Goal: Task Accomplishment & Management: Manage account settings

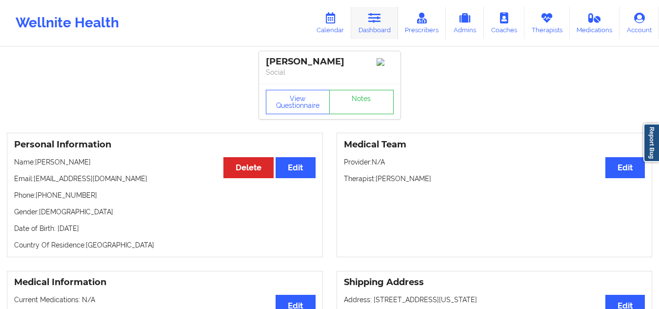
click at [386, 22] on link "Dashboard" at bounding box center [374, 23] width 47 height 32
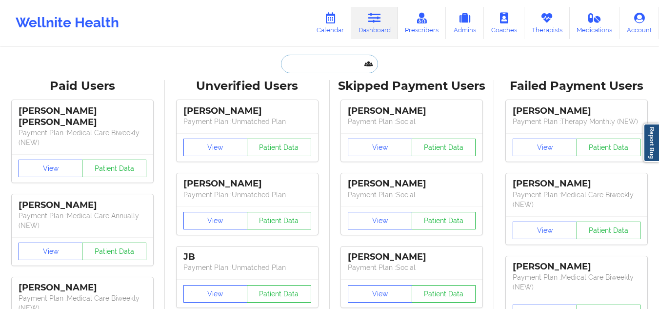
click at [327, 67] on input "text" at bounding box center [329, 64] width 97 height 19
paste input "[PERSON_NAME]"
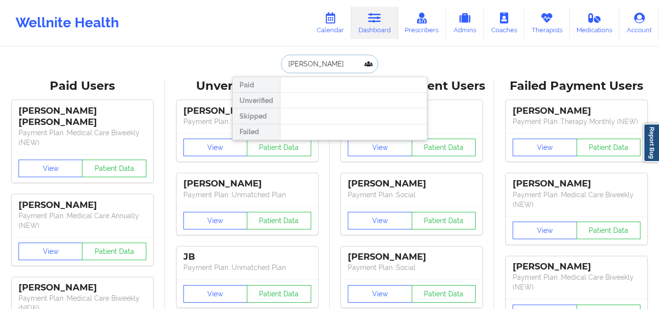
paste input "[PERSON_NAME][EMAIL_ADDRESS][DOMAIN_NAME]"
type input "[PERSON_NAME][EMAIL_ADDRESS][DOMAIN_NAME]"
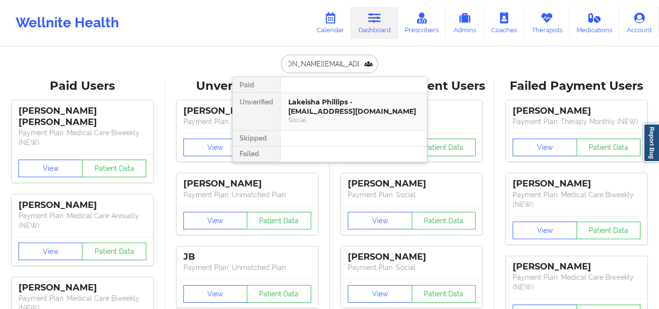
click at [324, 103] on div "Lakeisha Phillips - phillips@roggedunngroup.com" at bounding box center [353, 107] width 131 height 18
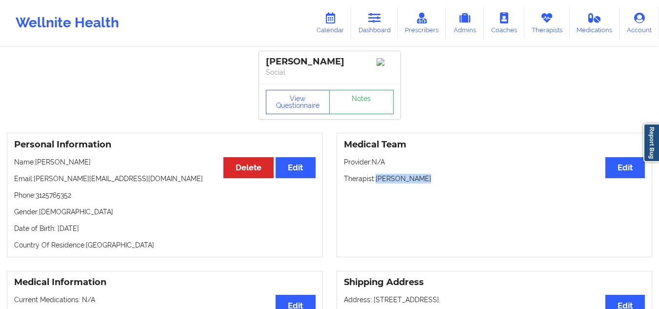
drag, startPoint x: 432, startPoint y: 183, endPoint x: 376, endPoint y: 183, distance: 56.1
click at [376, 183] on p "Therapist: Shannon Jones" at bounding box center [495, 179] width 302 height 10
copy p "[PERSON_NAME]"
click at [329, 28] on link "Calendar" at bounding box center [330, 23] width 42 height 32
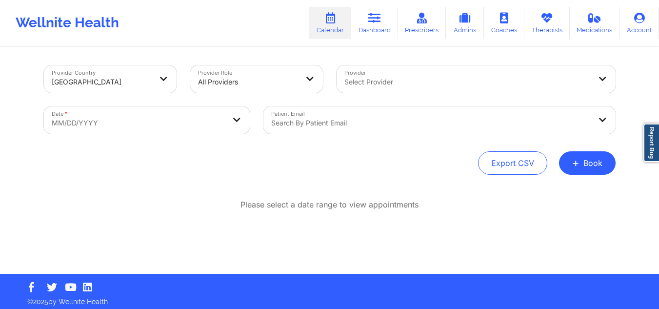
click at [377, 82] on div at bounding box center [468, 82] width 247 height 12
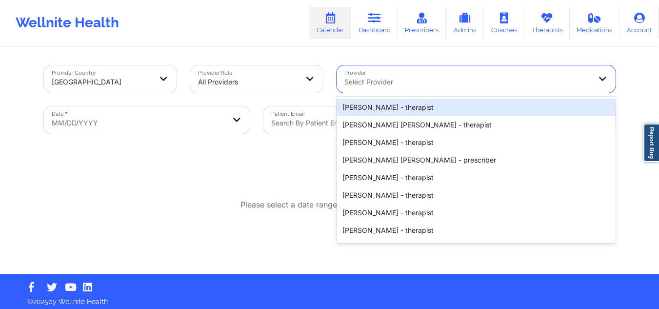
paste input "[PERSON_NAME]"
type input "[PERSON_NAME]"
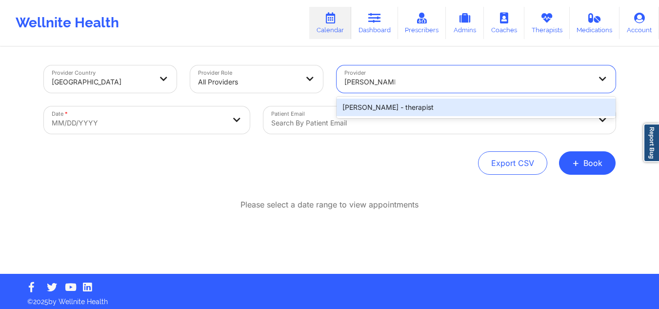
click at [365, 104] on div "Shannon Jones - therapist" at bounding box center [476, 108] width 279 height 18
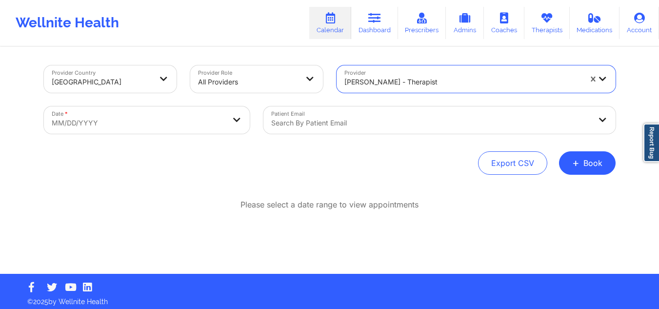
select select "2025-8"
select select "2025-9"
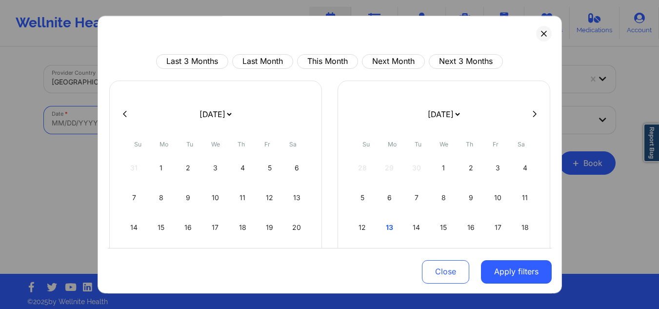
click at [107, 131] on body "Wellnite Health Calendar Dashboard Prescribers Admins Coaches Therapists Medica…" at bounding box center [329, 154] width 659 height 309
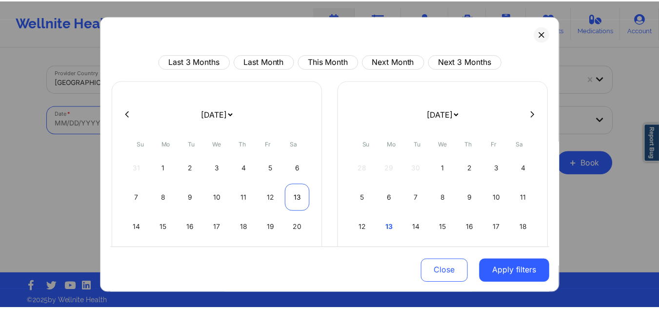
scroll to position [49, 0]
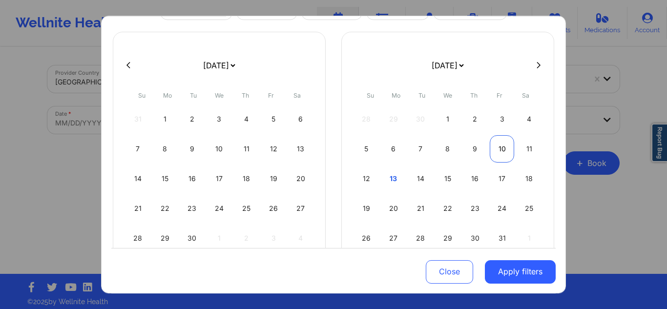
click at [495, 149] on div "10" at bounding box center [501, 148] width 25 height 27
select select "2025-9"
select select "2025-10"
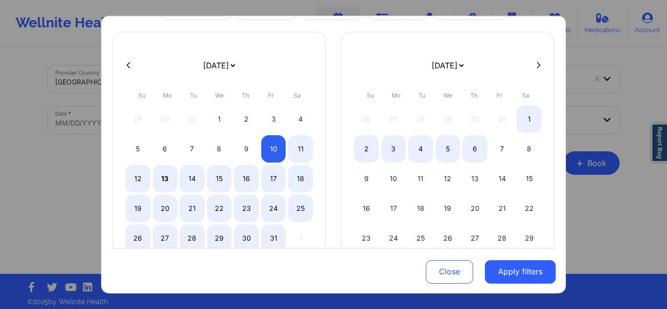
select select "2025-9"
select select "2025-10"
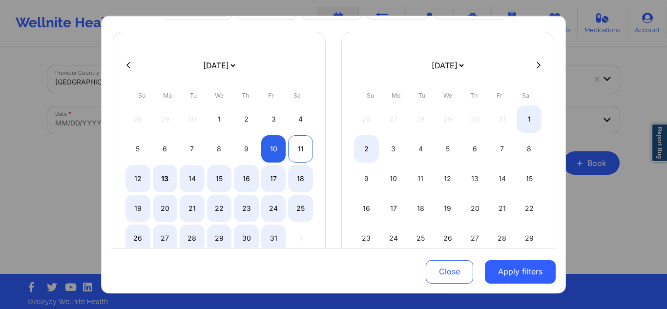
select select "2025-9"
select select "2025-10"
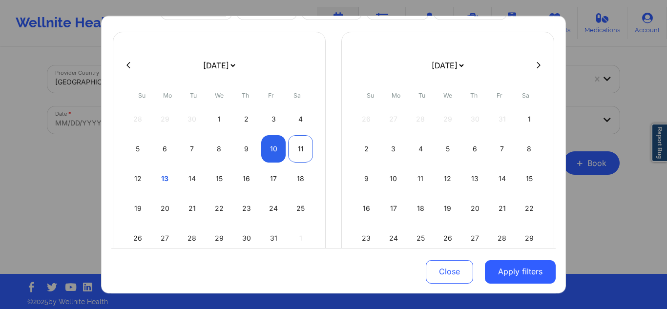
click at [297, 152] on div "11" at bounding box center [300, 148] width 25 height 27
select select "2025-9"
select select "2025-10"
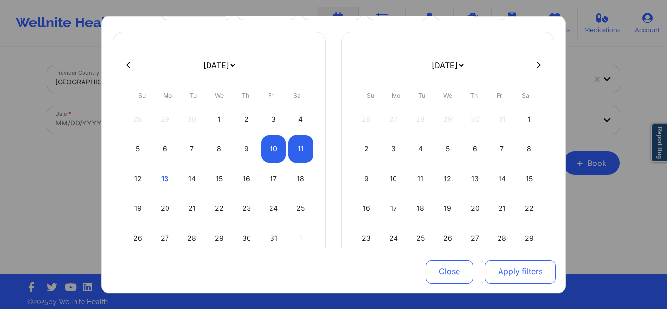
click at [519, 270] on button "Apply filters" at bounding box center [520, 271] width 71 height 23
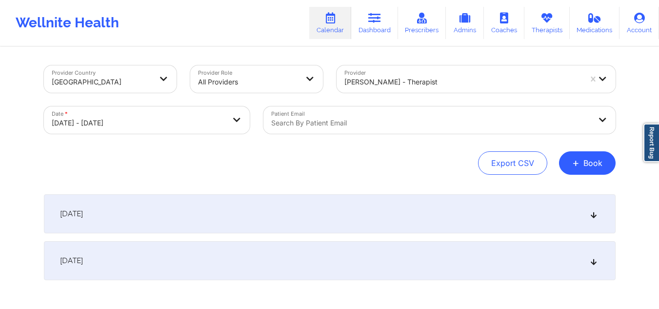
click at [411, 213] on div "October 10, 2025" at bounding box center [330, 213] width 572 height 39
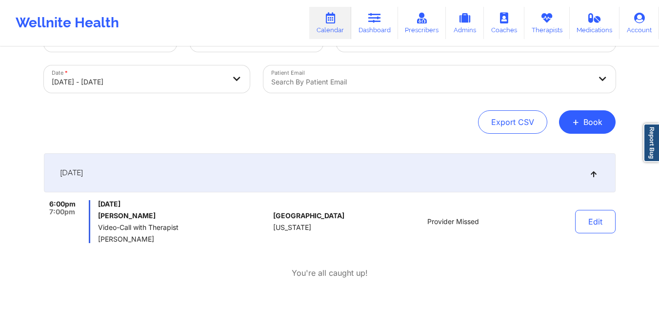
scroll to position [98, 0]
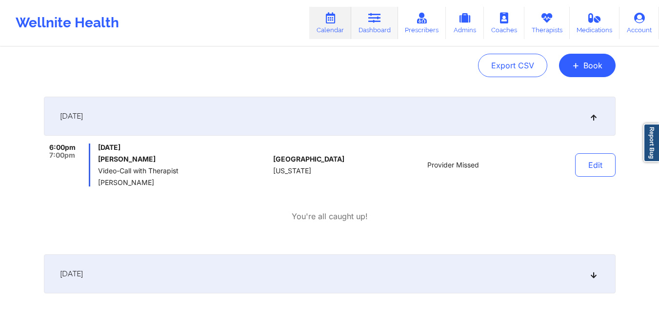
click at [367, 15] on link "Dashboard" at bounding box center [374, 23] width 47 height 32
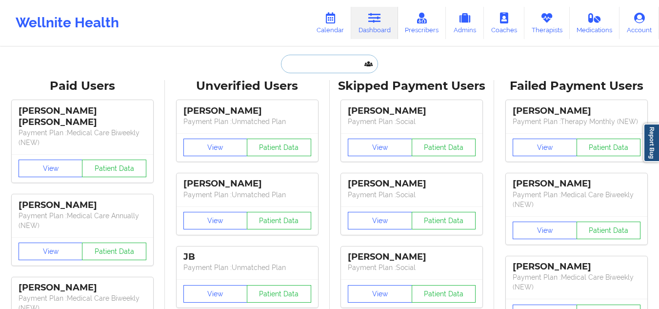
click at [313, 62] on input "text" at bounding box center [329, 64] width 97 height 19
paste input "[PERSON_NAME]"
type input "[PERSON_NAME]"
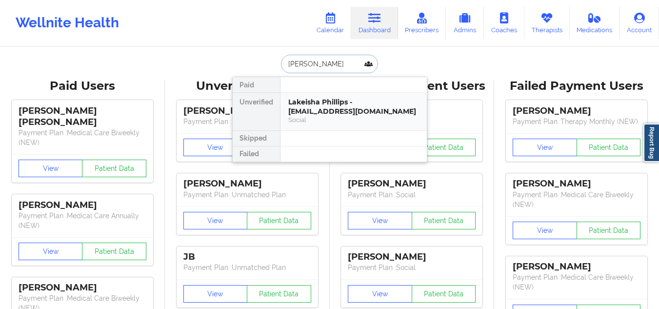
click at [345, 112] on div "Lakeisha Phillips - phillips@roggedunngroup.com" at bounding box center [353, 107] width 131 height 18
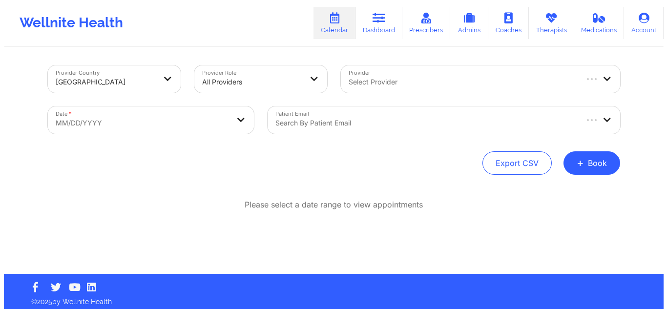
scroll to position [4, 0]
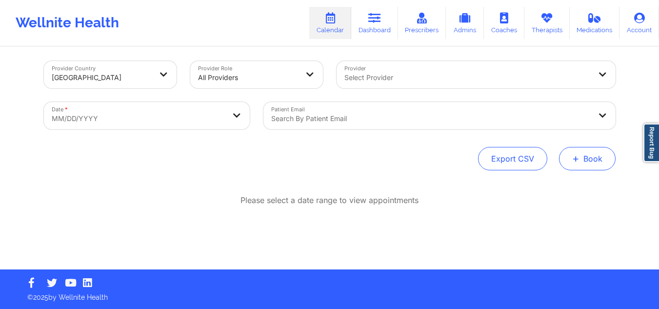
click at [609, 164] on button "+ Book" at bounding box center [587, 158] width 57 height 23
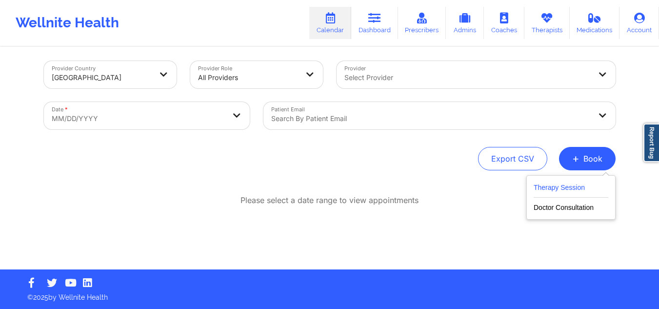
click at [565, 185] on button "Therapy Session" at bounding box center [571, 190] width 75 height 16
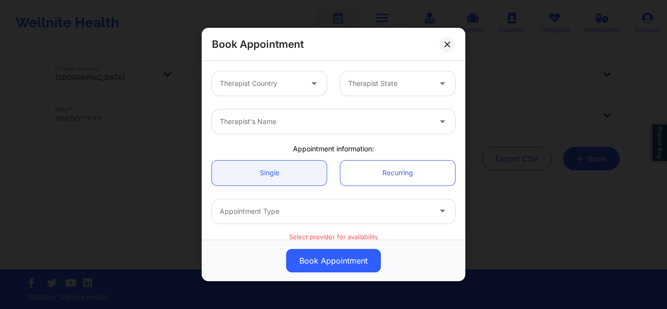
click at [311, 123] on div at bounding box center [325, 122] width 211 height 12
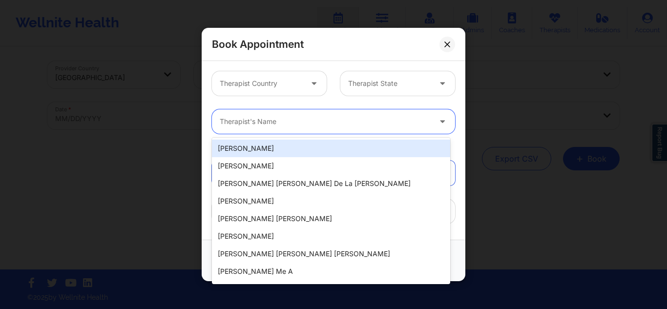
paste input "[PERSON_NAME]"
type input "[PERSON_NAME]"
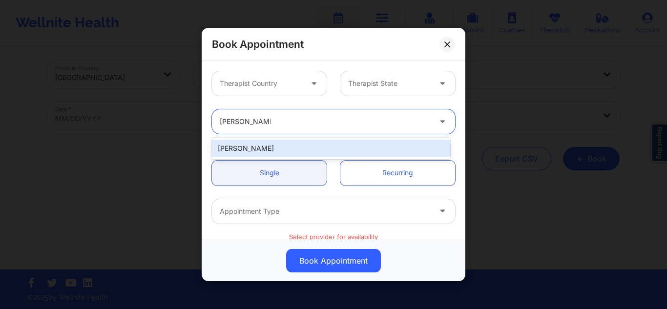
click at [312, 146] on div "[PERSON_NAME]" at bounding box center [331, 149] width 238 height 18
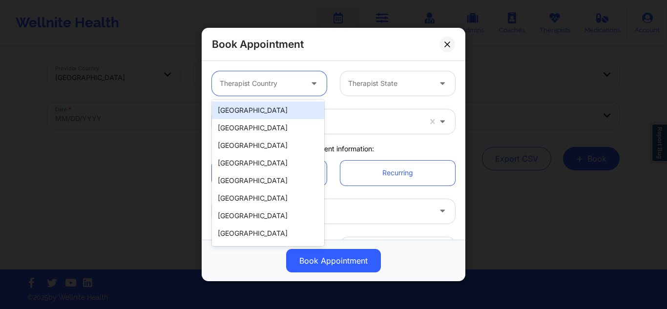
click at [289, 81] on div at bounding box center [261, 84] width 82 height 12
click at [267, 113] on div "[GEOGRAPHIC_DATA]" at bounding box center [268, 111] width 112 height 18
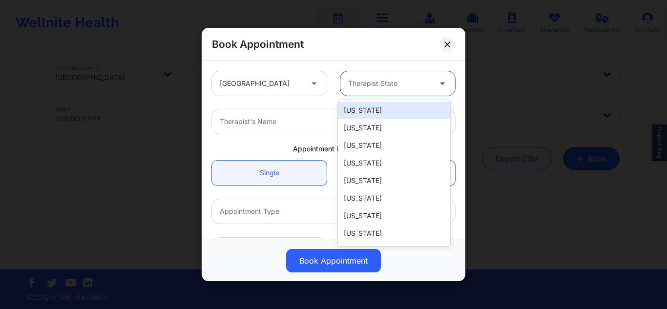
click at [373, 89] on div at bounding box center [389, 84] width 82 height 12
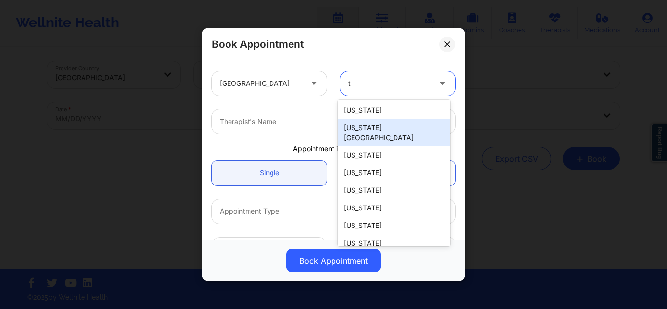
type input "tx"
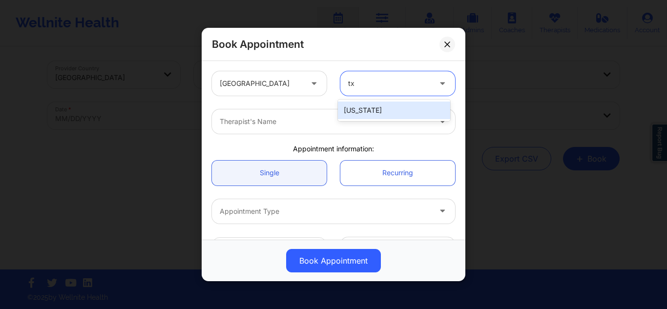
click at [351, 105] on div "[US_STATE]" at bounding box center [394, 111] width 112 height 18
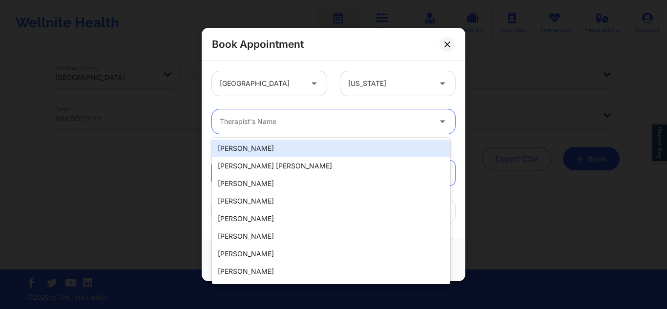
click at [334, 128] on div "Therapist's Name" at bounding box center [322, 121] width 220 height 24
paste input "[PERSON_NAME]"
type input "[PERSON_NAME]"
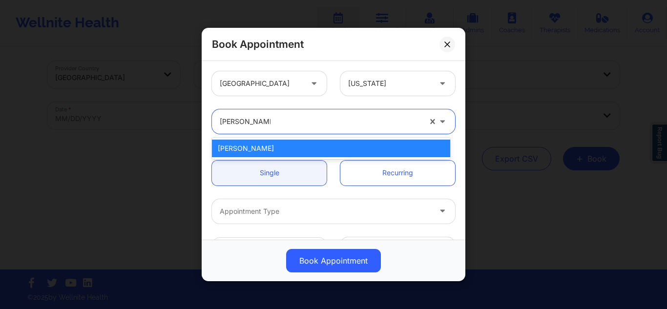
click at [319, 143] on div "[PERSON_NAME]" at bounding box center [331, 149] width 238 height 18
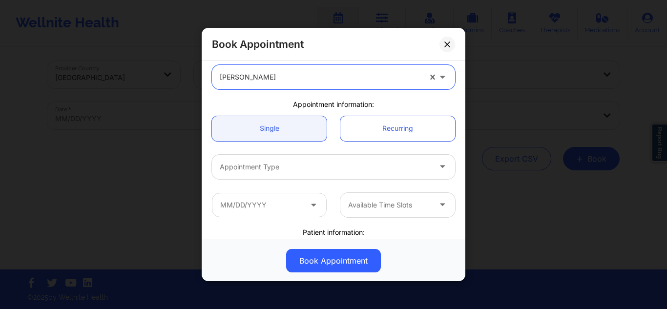
scroll to position [98, 0]
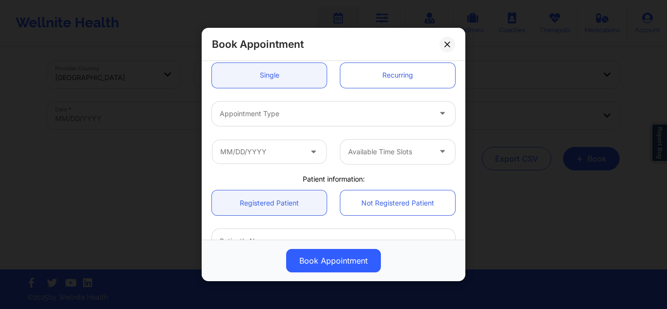
click at [292, 116] on div at bounding box center [325, 114] width 211 height 12
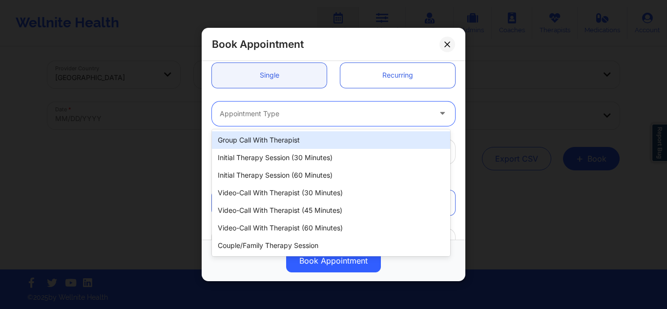
click at [267, 109] on div at bounding box center [325, 114] width 211 height 12
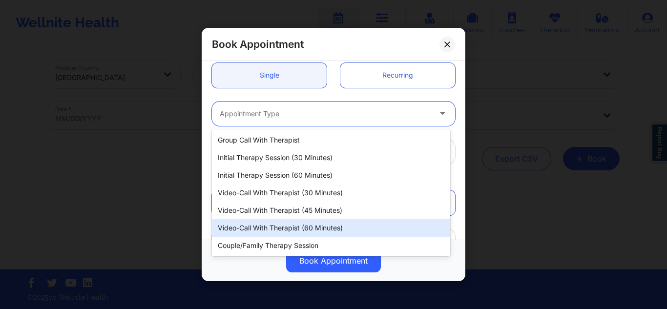
click at [317, 224] on div "Video-Call with Therapist (60 minutes)" at bounding box center [331, 228] width 238 height 18
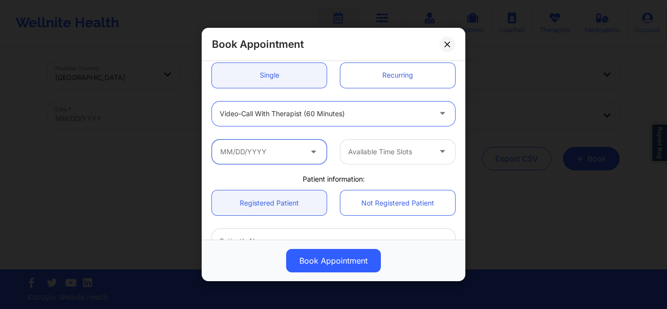
click at [282, 145] on input "text" at bounding box center [269, 151] width 115 height 24
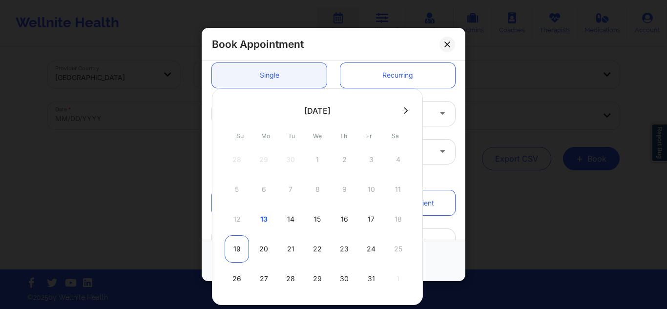
click at [233, 252] on div "19" at bounding box center [236, 248] width 24 height 27
type input "[DATE]"
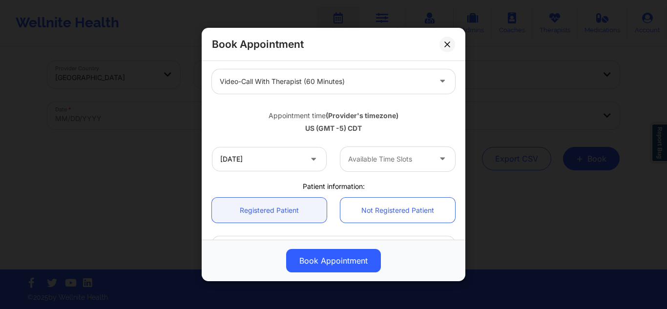
scroll to position [146, 0]
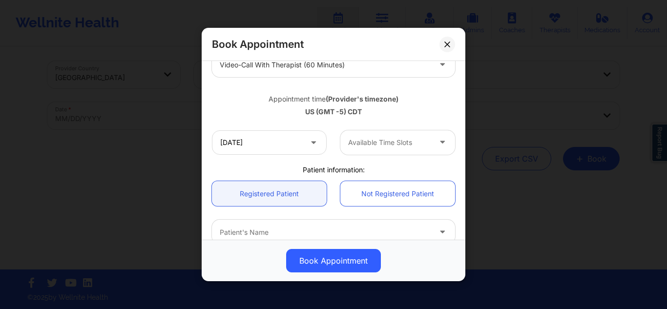
click at [373, 144] on div at bounding box center [389, 143] width 82 height 12
click at [408, 145] on div at bounding box center [389, 143] width 82 height 12
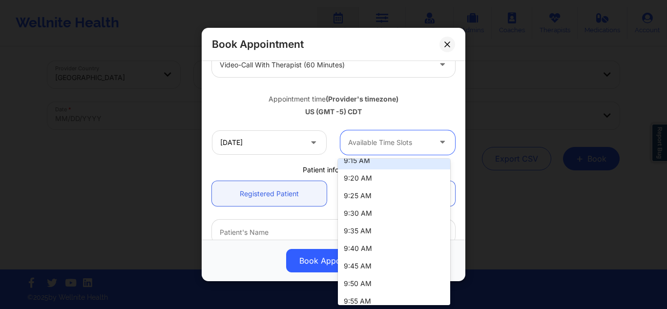
scroll to position [1220, 0]
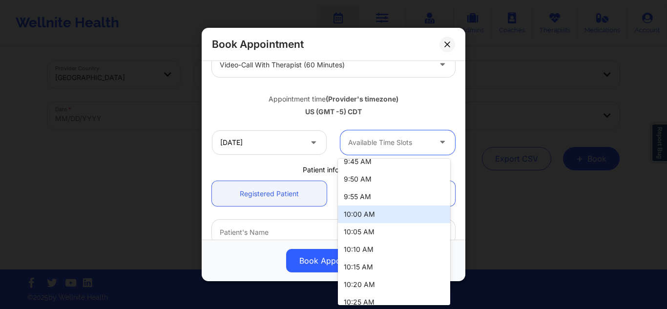
click at [374, 213] on div "10:00 AM" at bounding box center [394, 214] width 112 height 18
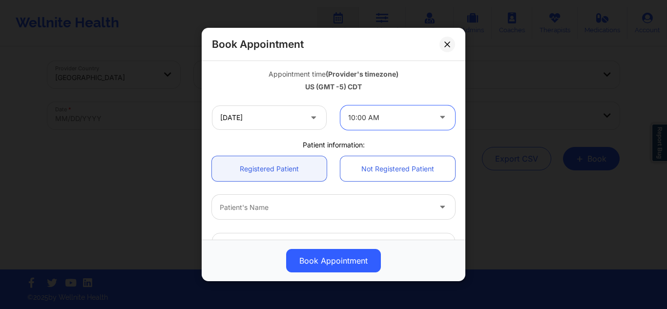
scroll to position [195, 0]
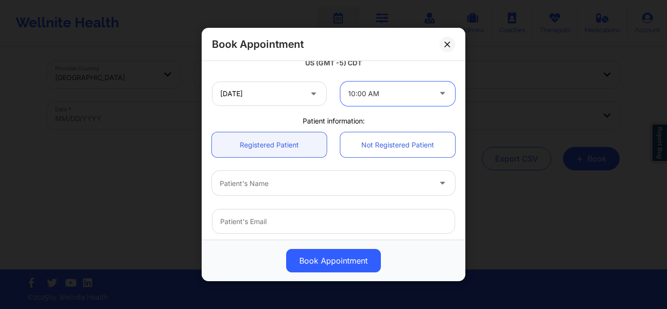
click at [312, 185] on div at bounding box center [325, 183] width 211 height 12
drag, startPoint x: 312, startPoint y: 185, endPoint x: 238, endPoint y: 168, distance: 76.2
click at [238, 168] on div "Patient's Name" at bounding box center [333, 183] width 257 height 38
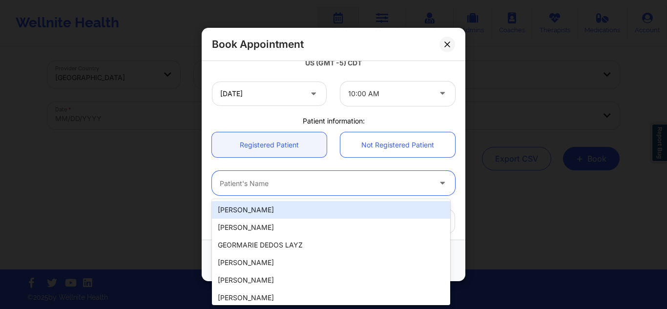
click at [239, 181] on div at bounding box center [325, 183] width 211 height 12
paste input "[PERSON_NAME]"
type input "[PERSON_NAME]"
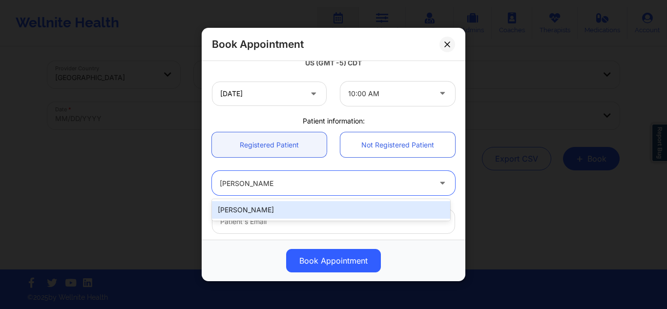
click at [272, 204] on div "[PERSON_NAME]" at bounding box center [331, 210] width 238 height 18
type input "[PERSON_NAME][EMAIL_ADDRESS][DOMAIN_NAME]"
type input "3125765352"
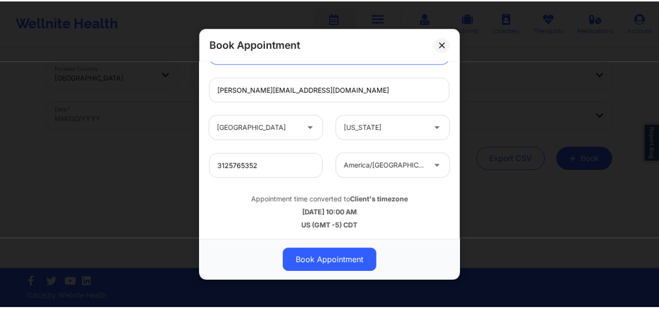
scroll to position [328, 0]
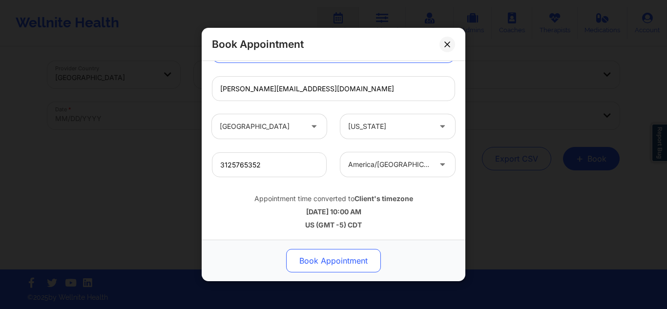
click at [318, 255] on button "Book Appointment" at bounding box center [333, 260] width 95 height 23
